Goal: Check status: Check status

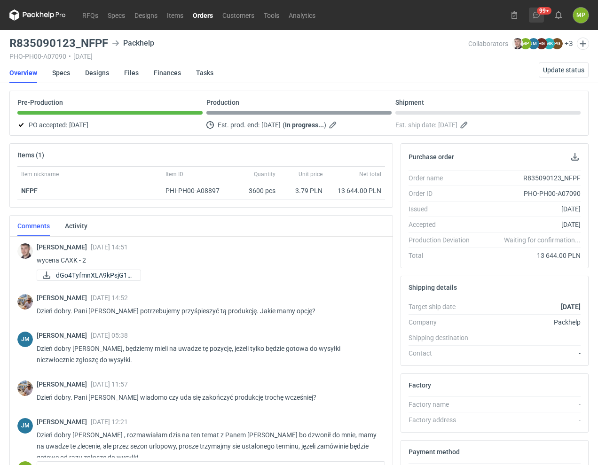
click at [538, 17] on icon at bounding box center [536, 15] width 8 height 8
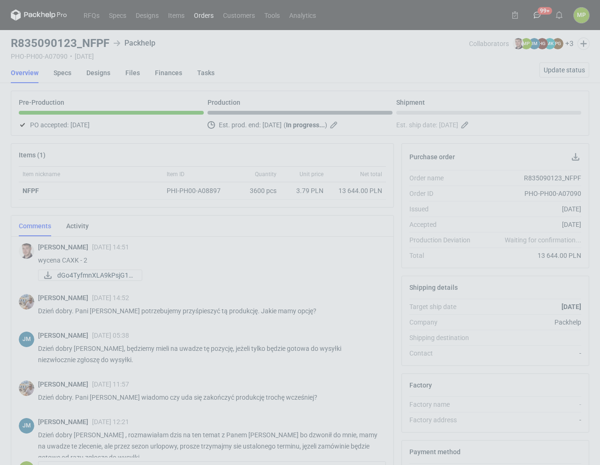
click at [205, 15] on link "Orders" at bounding box center [203, 14] width 29 height 11
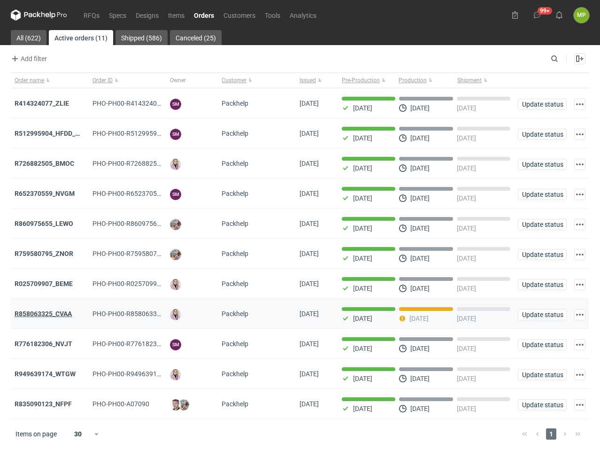
click at [62, 317] on strong "R858063325_CVAA" at bounding box center [43, 314] width 57 height 8
